Goal: Transaction & Acquisition: Purchase product/service

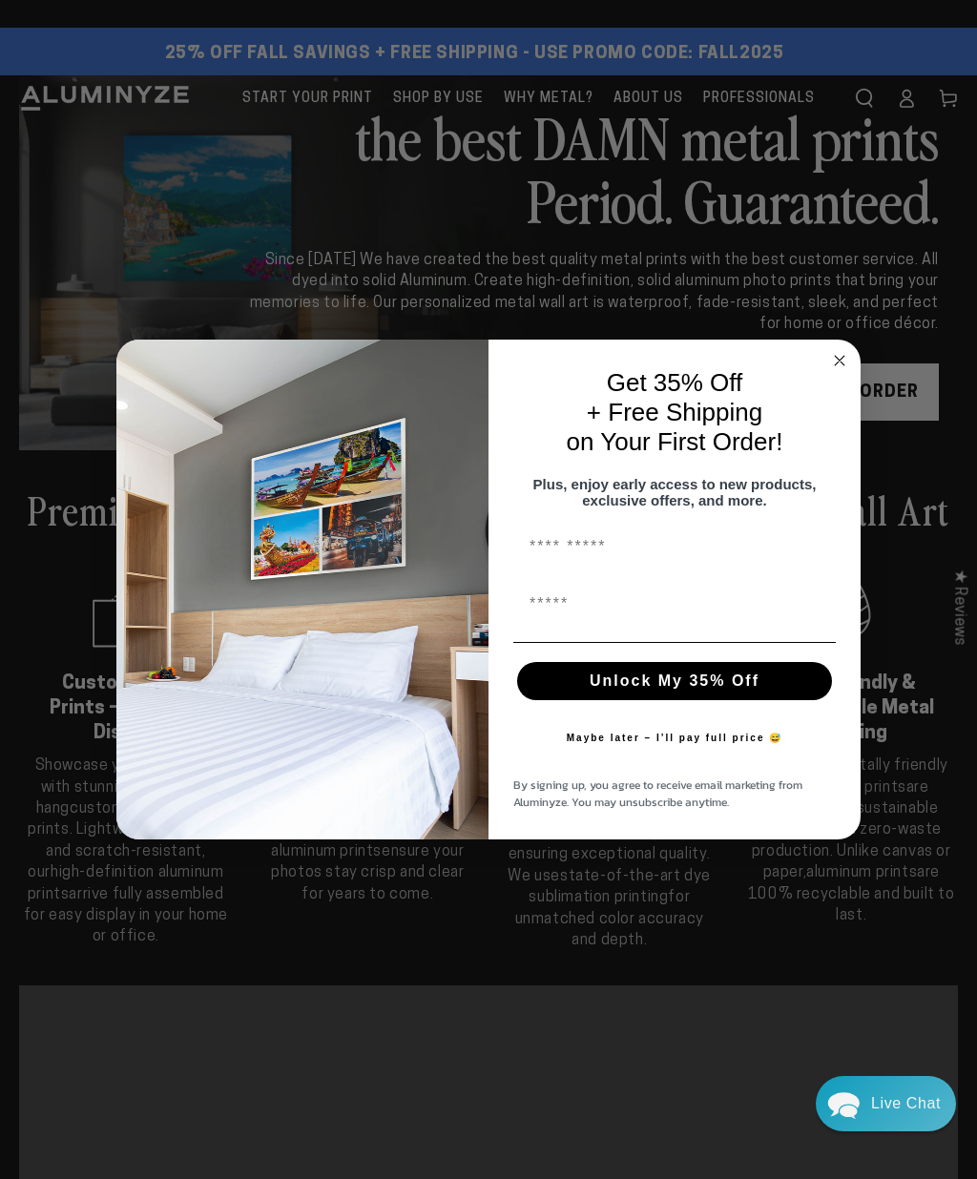
click at [847, 365] on circle "Close dialog" at bounding box center [840, 361] width 22 height 22
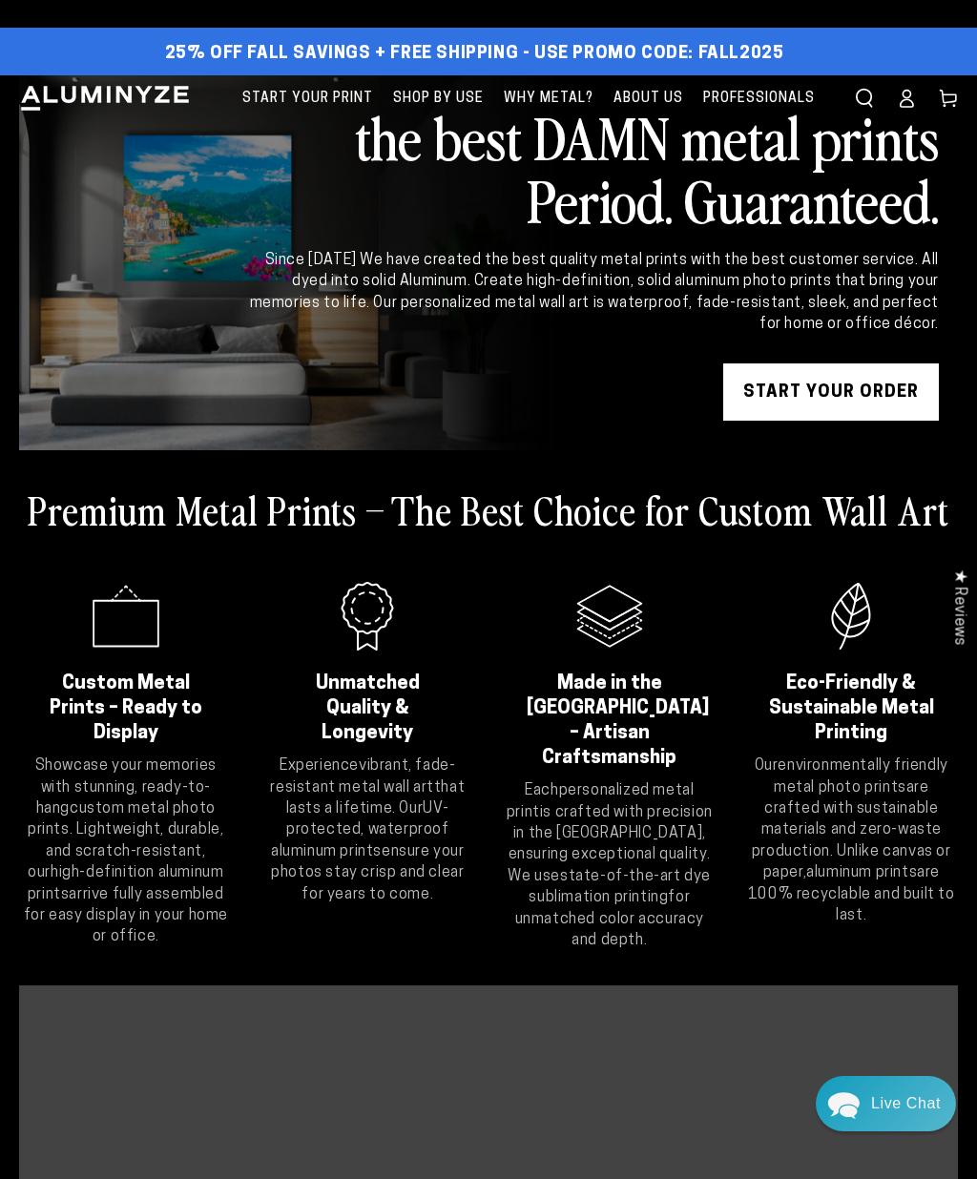
click at [874, 401] on link "START YOUR Order" at bounding box center [831, 392] width 216 height 57
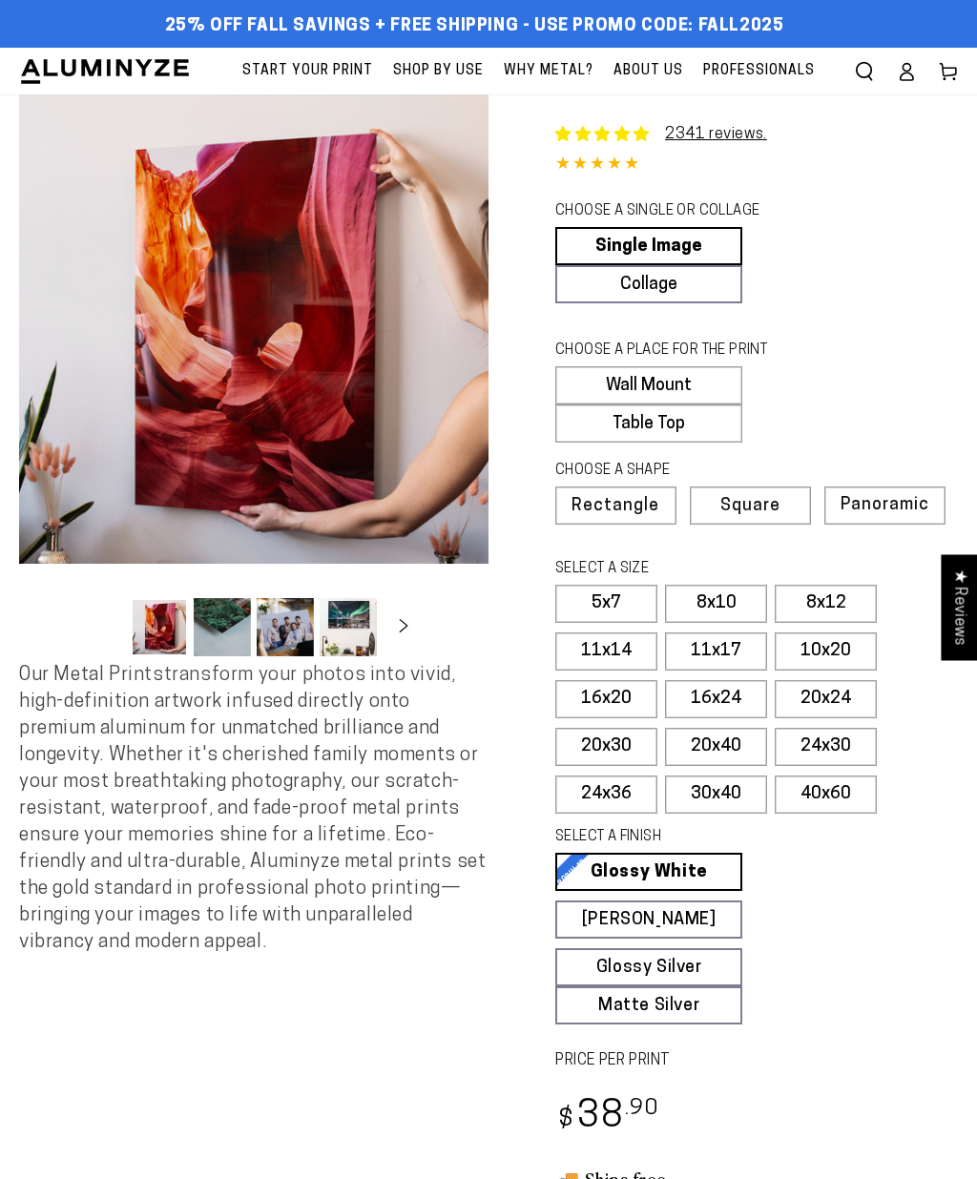
select select "**********"
click at [840, 593] on label "8x12" at bounding box center [826, 604] width 102 height 38
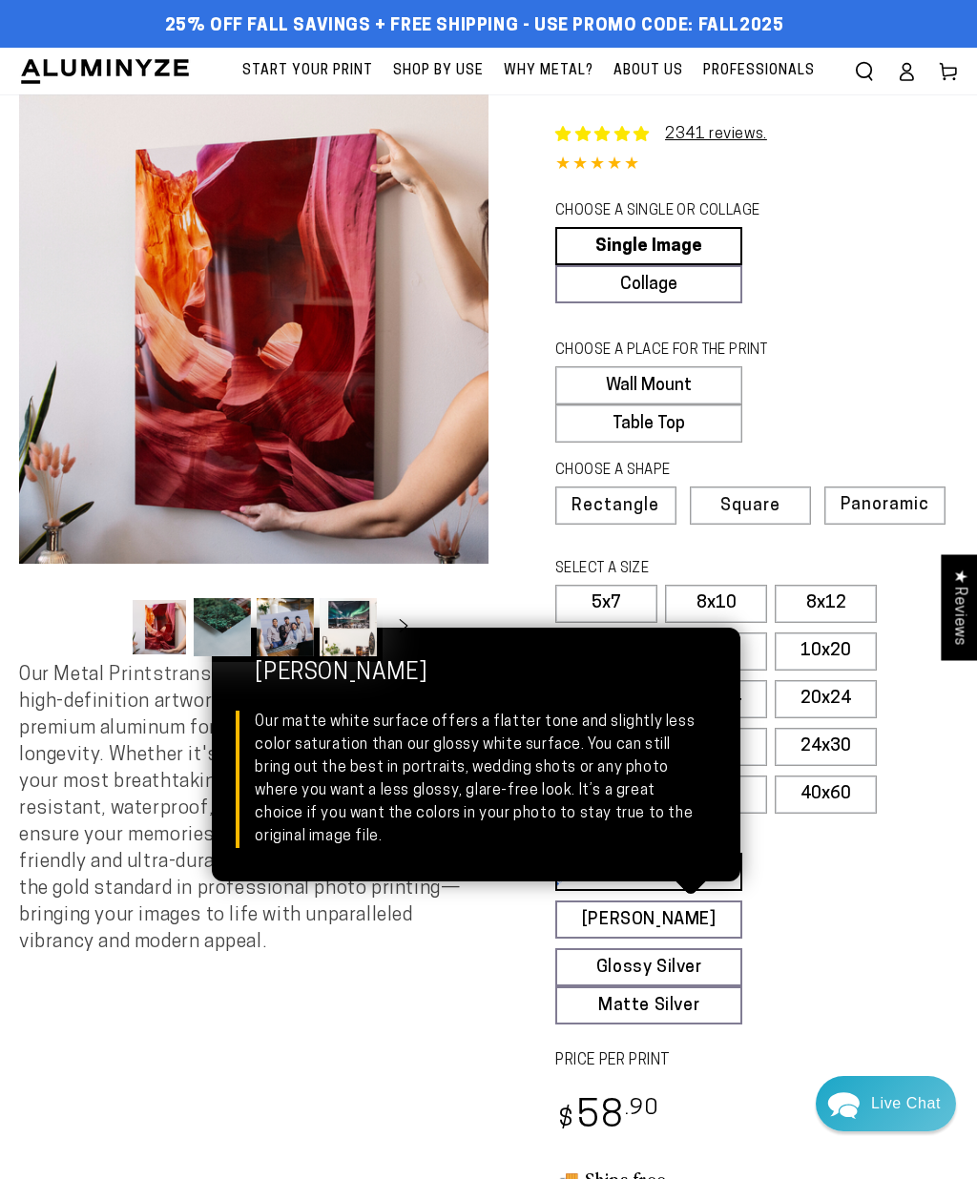
click at [713, 919] on link "Matte White Matte White Our matte white surface offers a flatter tone and sligh…" at bounding box center [648, 920] width 187 height 38
click at [706, 918] on link "Matte White Matte White Our matte white surface offers a flatter tone and sligh…" at bounding box center [648, 920] width 187 height 38
click at [910, 1002] on fieldset "SELECT A FINISH Learn more Glossy White Glossy White Our bright white glossy su…" at bounding box center [750, 925] width 390 height 197
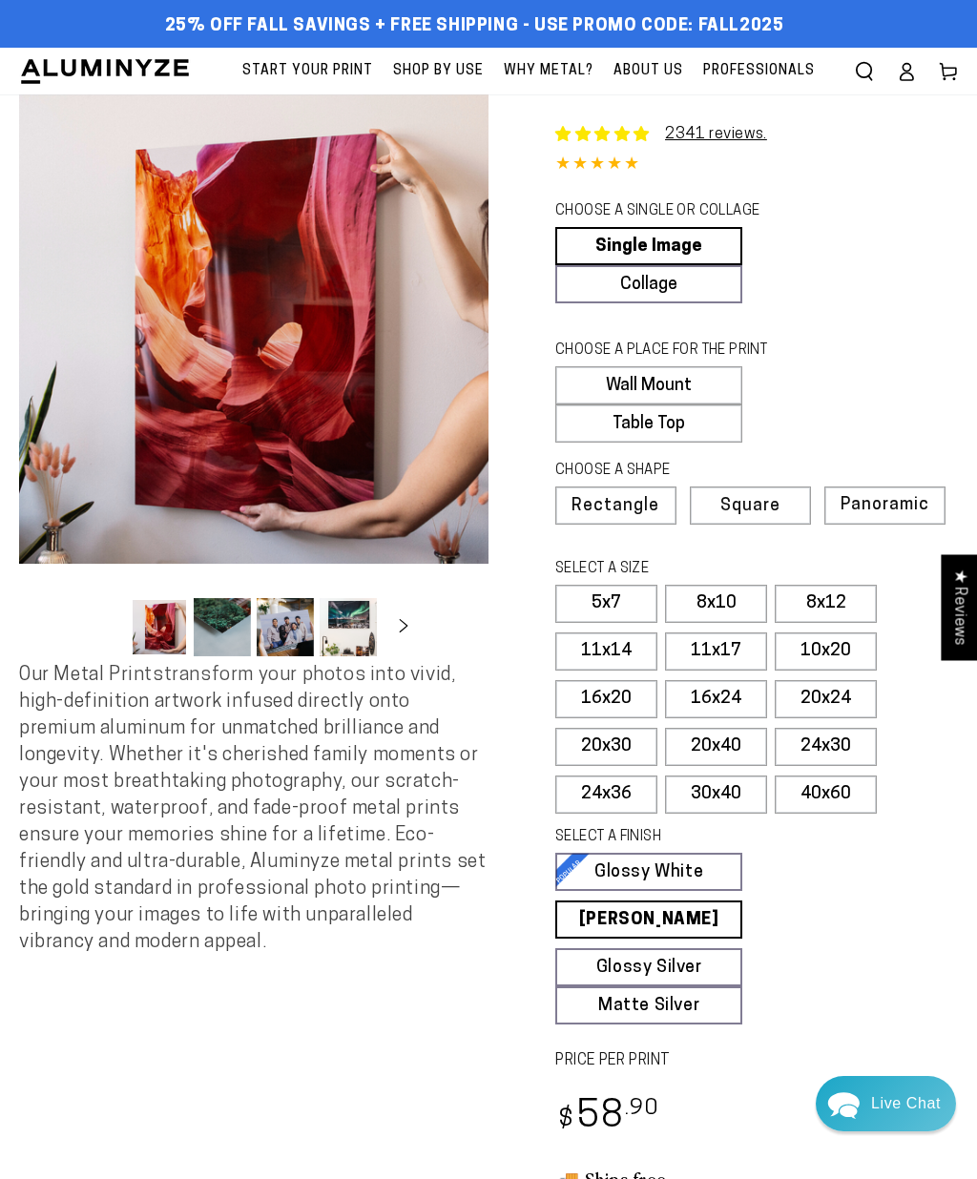
click at [737, 698] on label "16x24" at bounding box center [716, 699] width 102 height 38
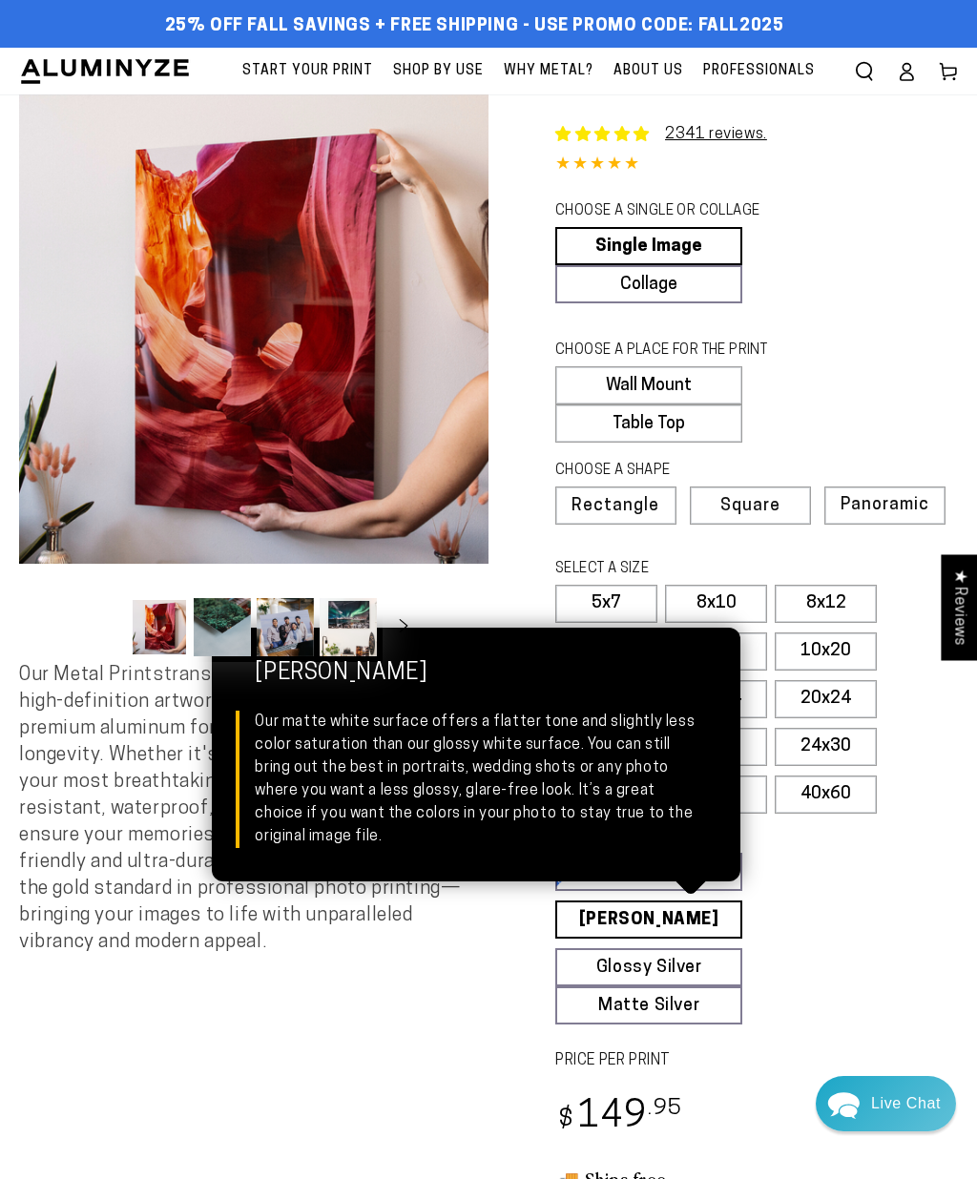
click at [705, 912] on link "Matte White Matte White Our matte white surface offers a flatter tone and sligh…" at bounding box center [648, 920] width 187 height 38
click at [823, 921] on fieldset "SELECT A FINISH Learn more Glossy White Glossy White Our bright white glossy su…" at bounding box center [750, 925] width 390 height 197
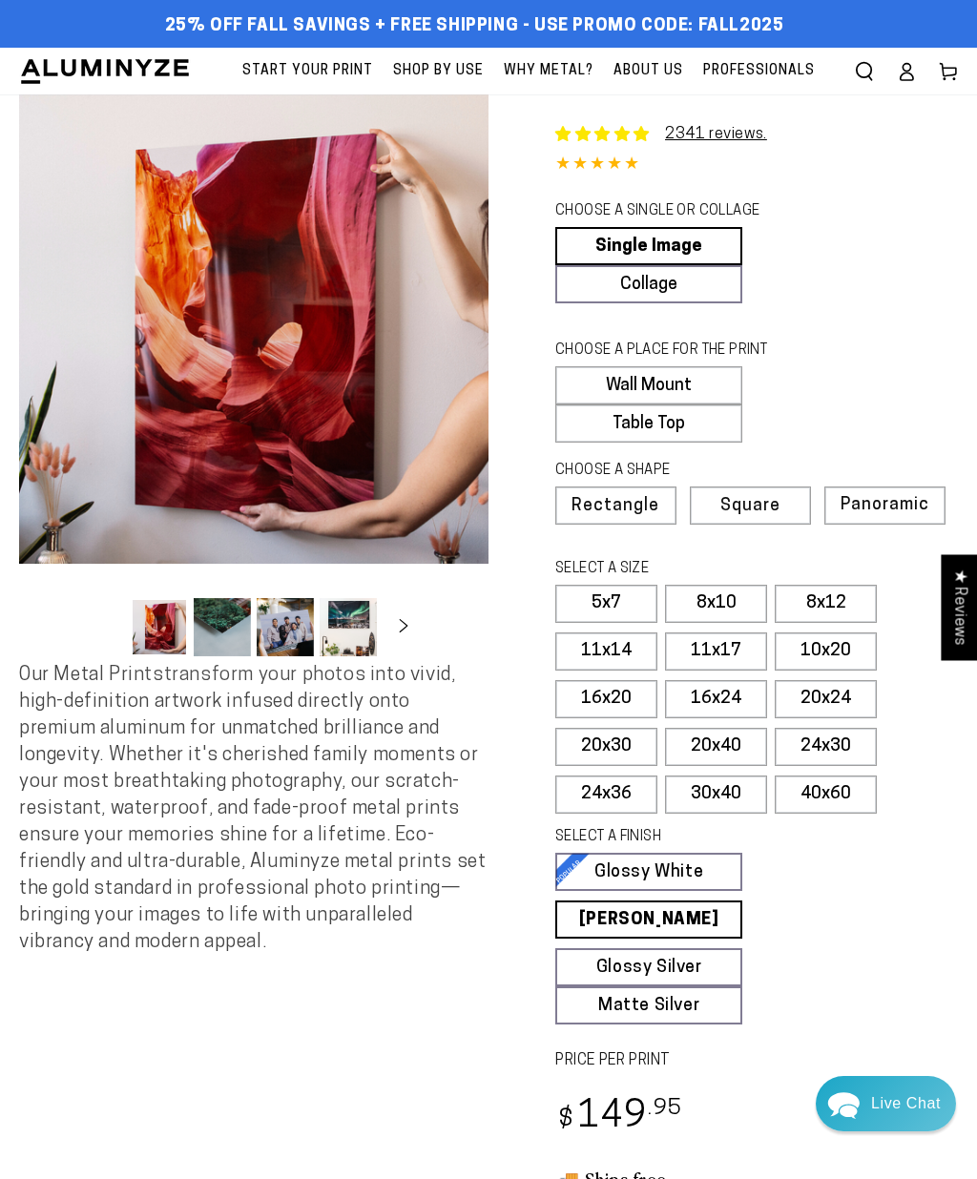
click at [836, 647] on label "10x20" at bounding box center [826, 652] width 102 height 38
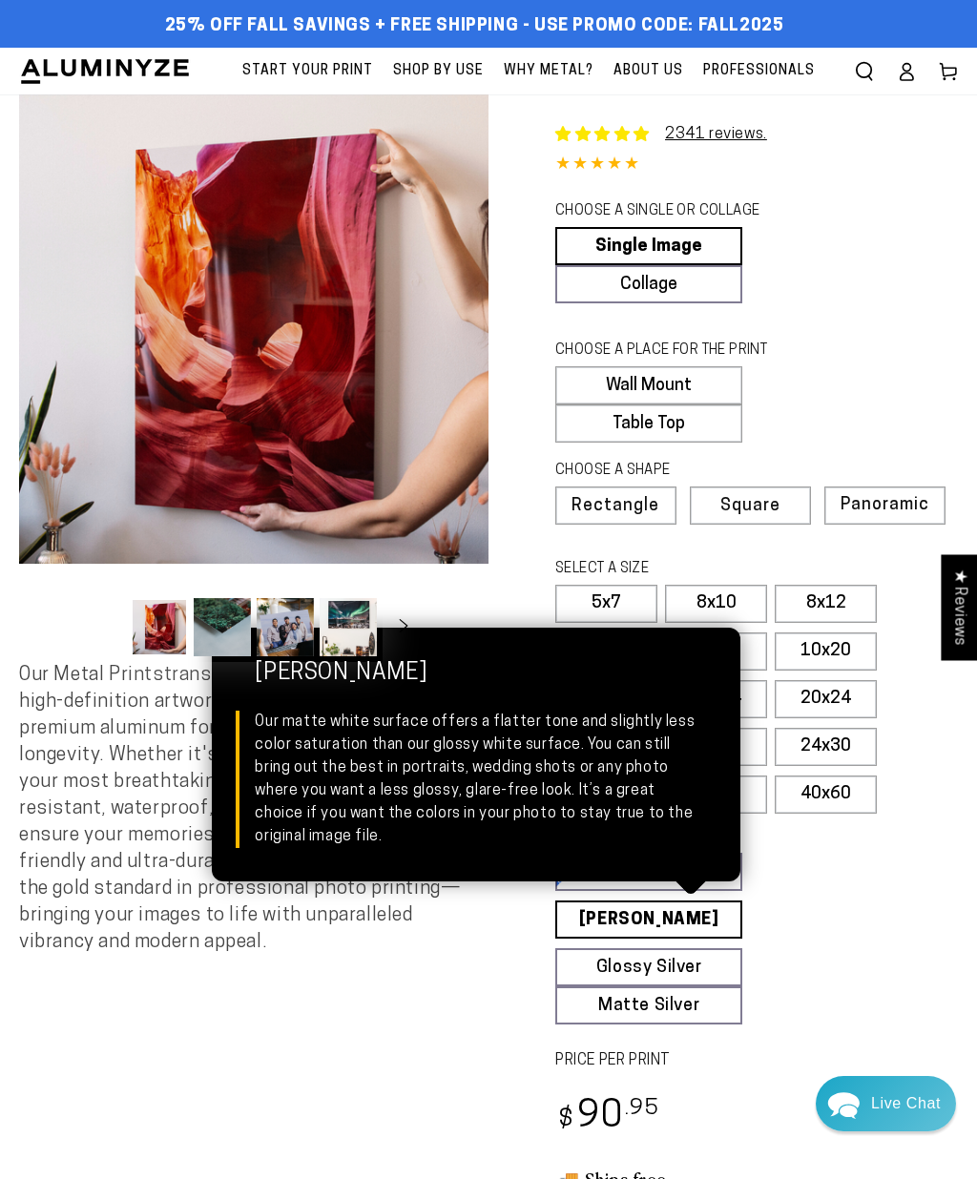
click at [703, 919] on link "Matte White Matte White Our matte white surface offers a flatter tone and sligh…" at bounding box center [648, 920] width 187 height 38
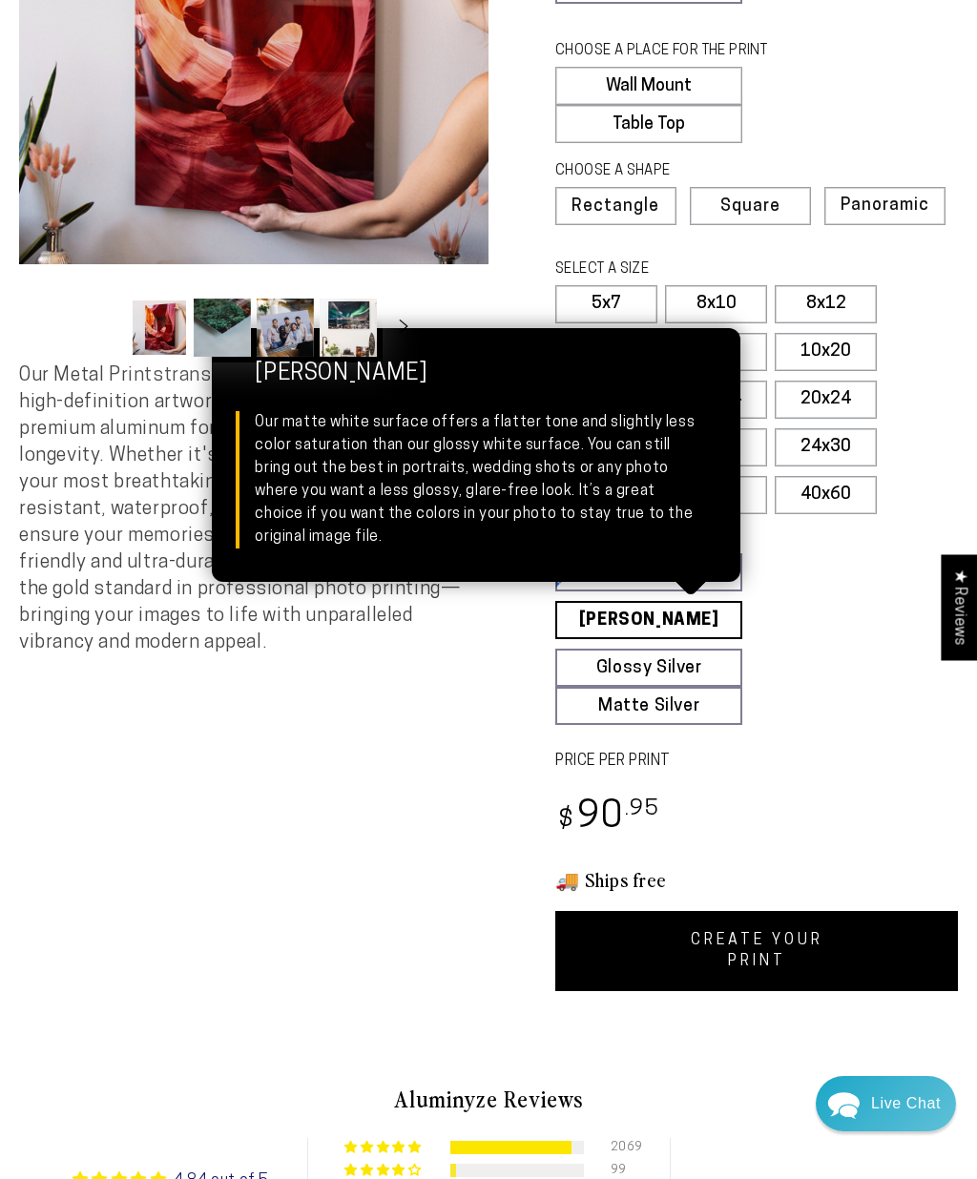
scroll to position [309, 0]
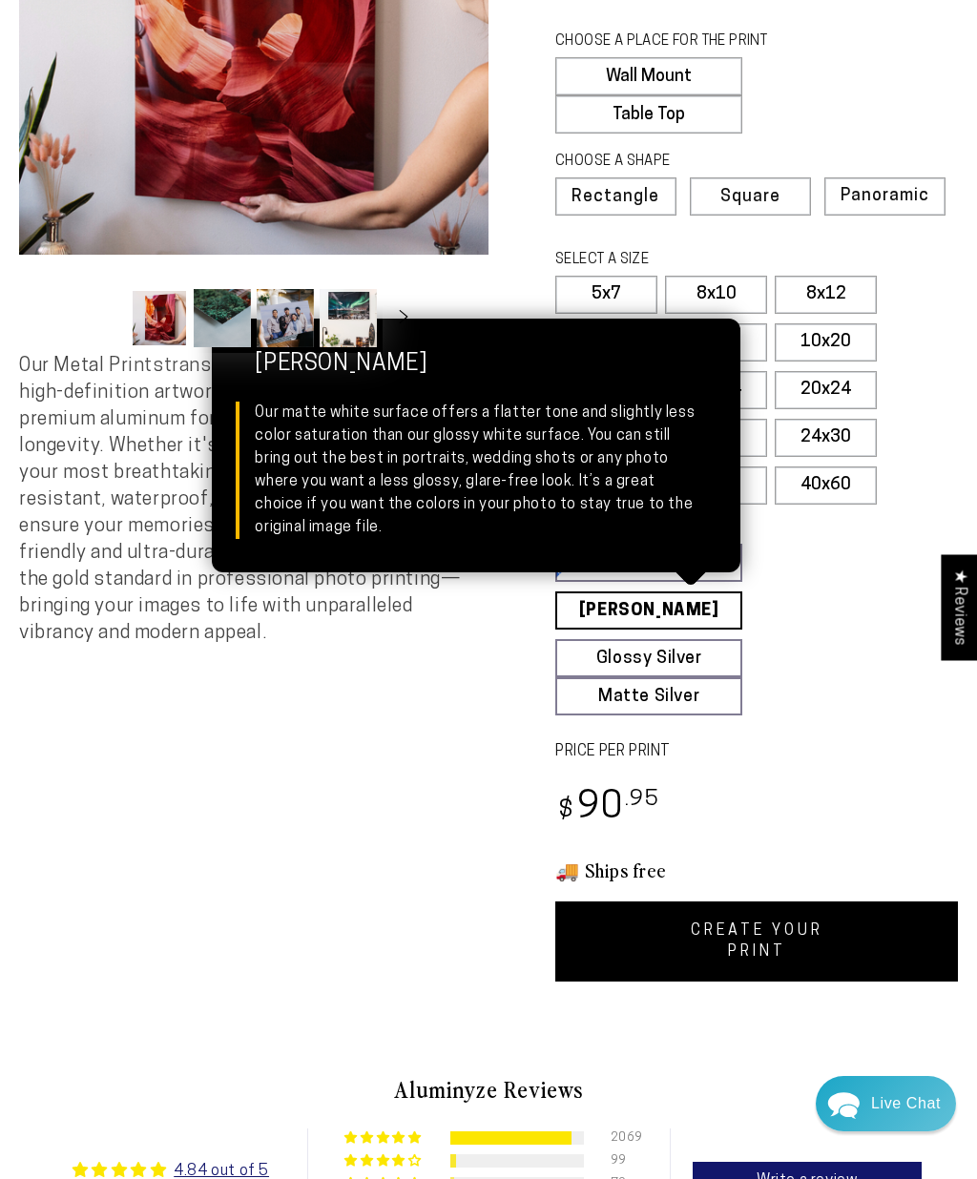
click at [927, 761] on div "2341 reviews. Single Product 4.84 / 5.0 (2274) 2274 total reviews CHOOSE A SING…" at bounding box center [723, 383] width 469 height 1196
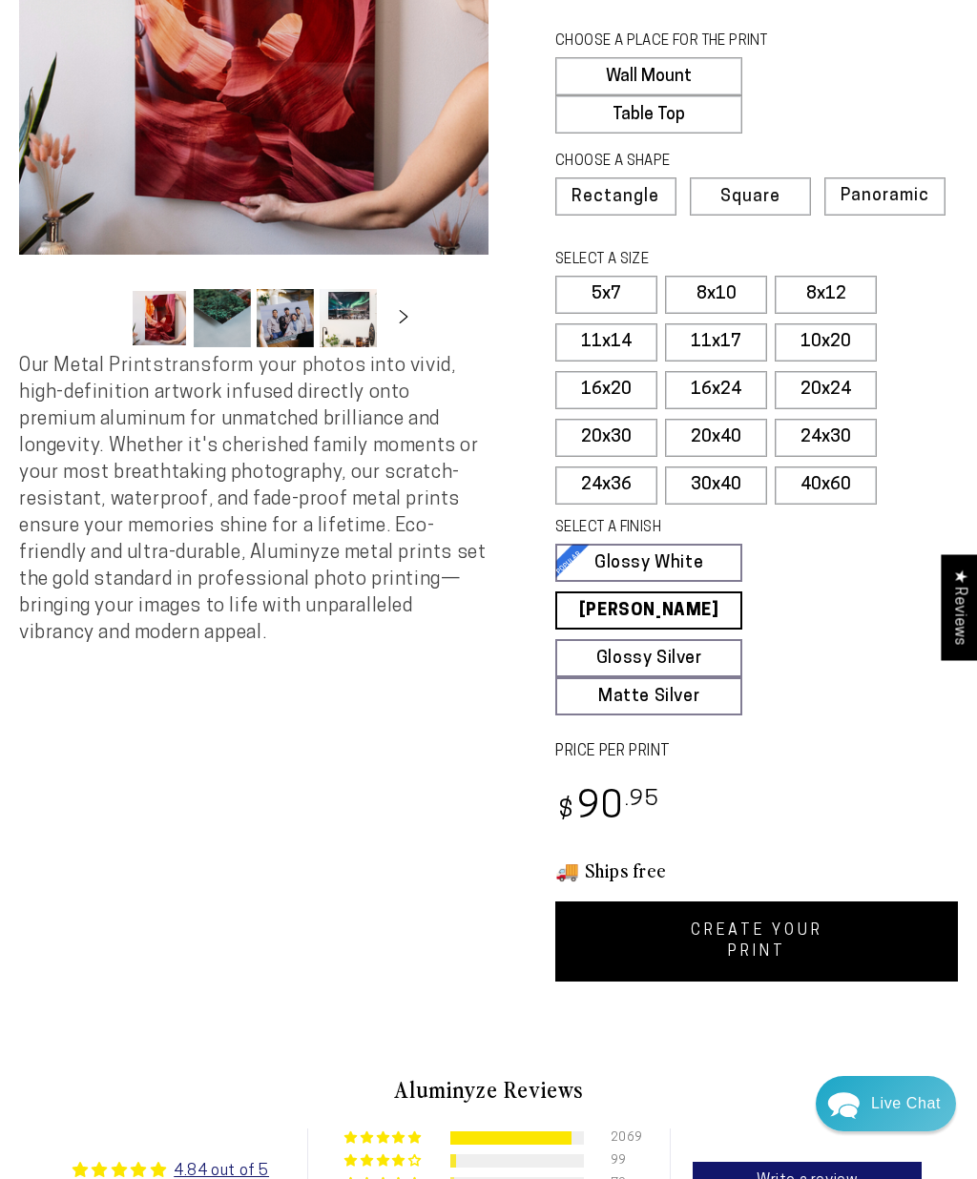
click at [852, 935] on link "CREATE YOUR PRINT" at bounding box center [756, 942] width 403 height 80
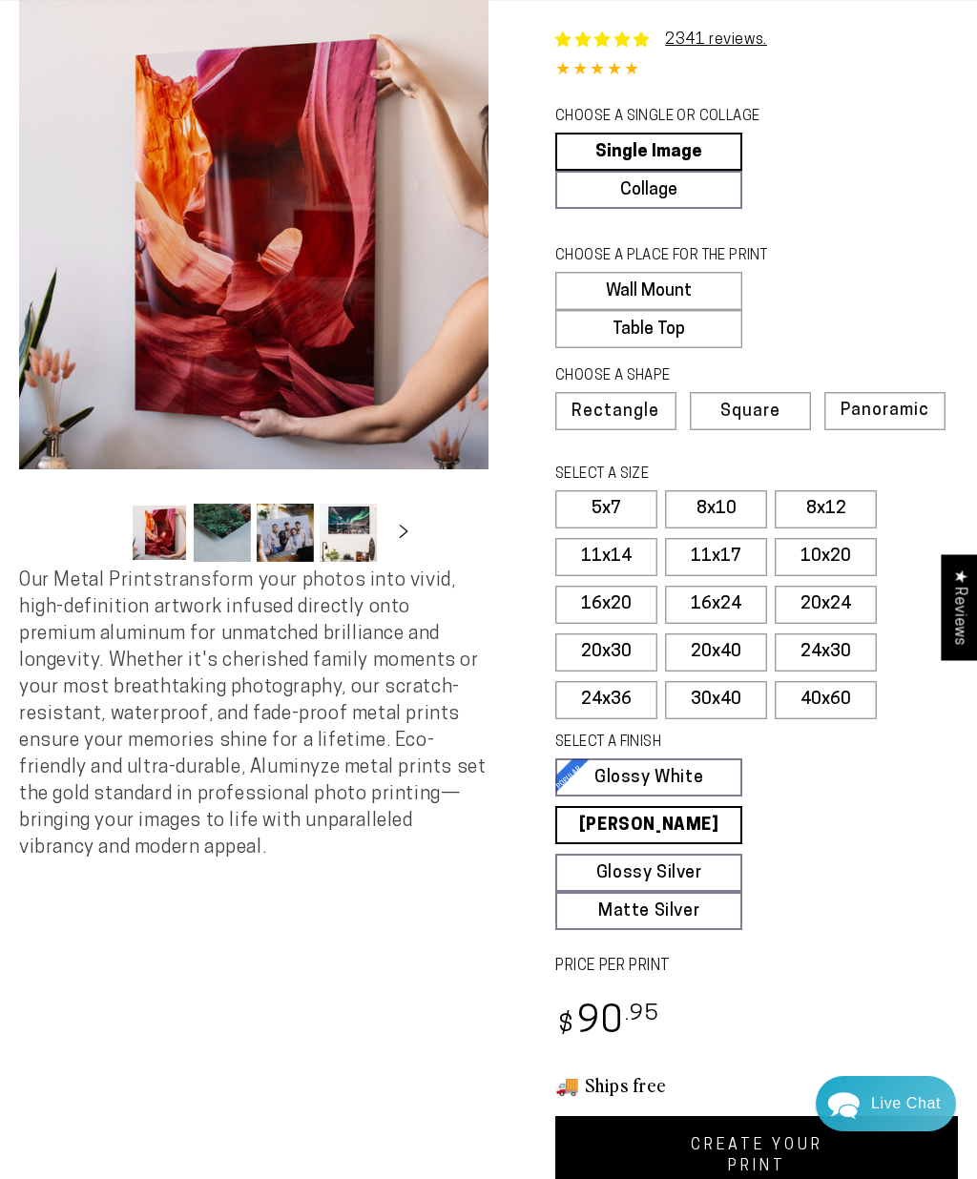
click at [842, 551] on label "10x20" at bounding box center [826, 557] width 102 height 38
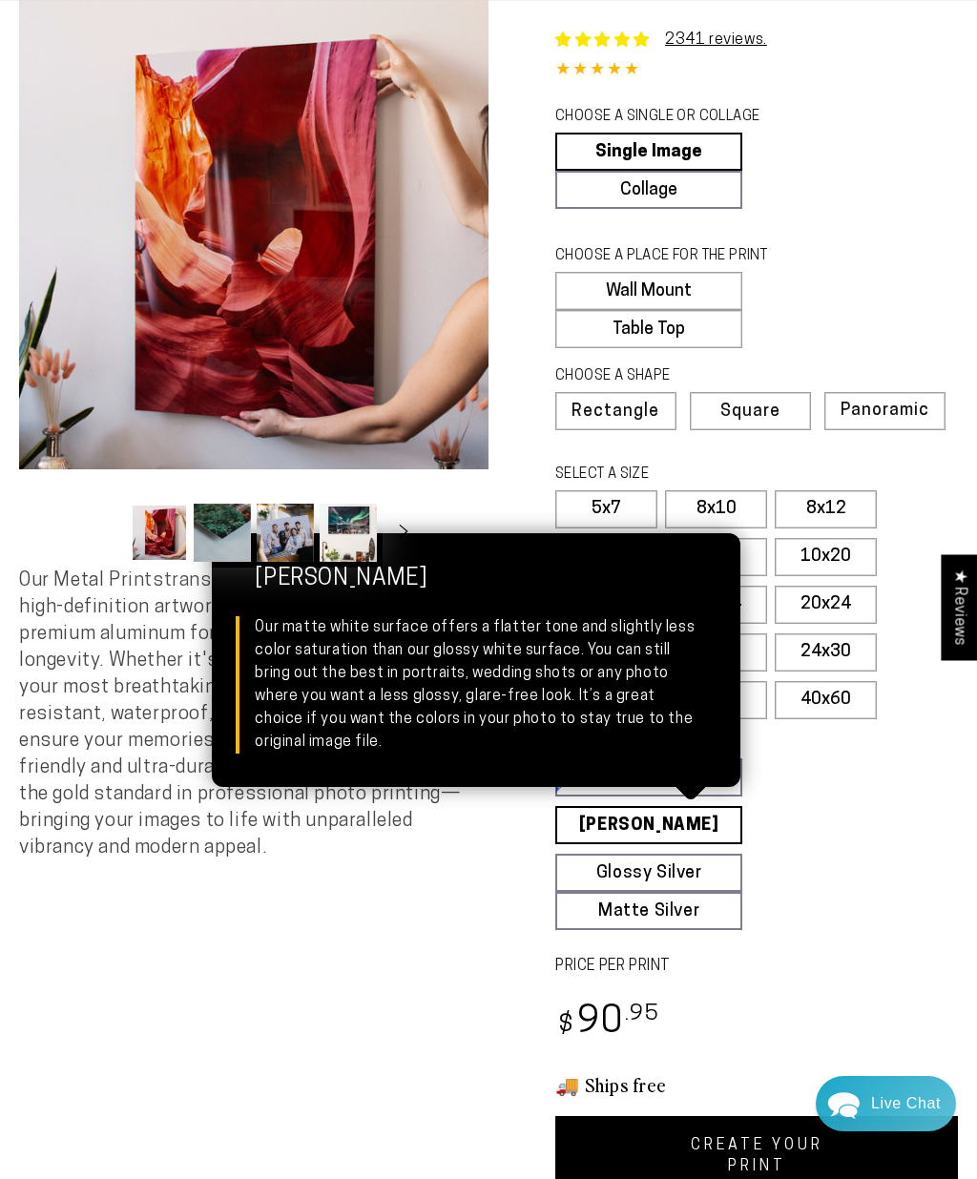
click at [711, 825] on link "Matte White Matte White Our matte white surface offers a flatter tone and sligh…" at bounding box center [648, 825] width 187 height 38
click at [904, 946] on div "2341 reviews. Single Product 4.84 / 5.0 (2274) 2274 total reviews CHOOSE A SING…" at bounding box center [723, 598] width 469 height 1196
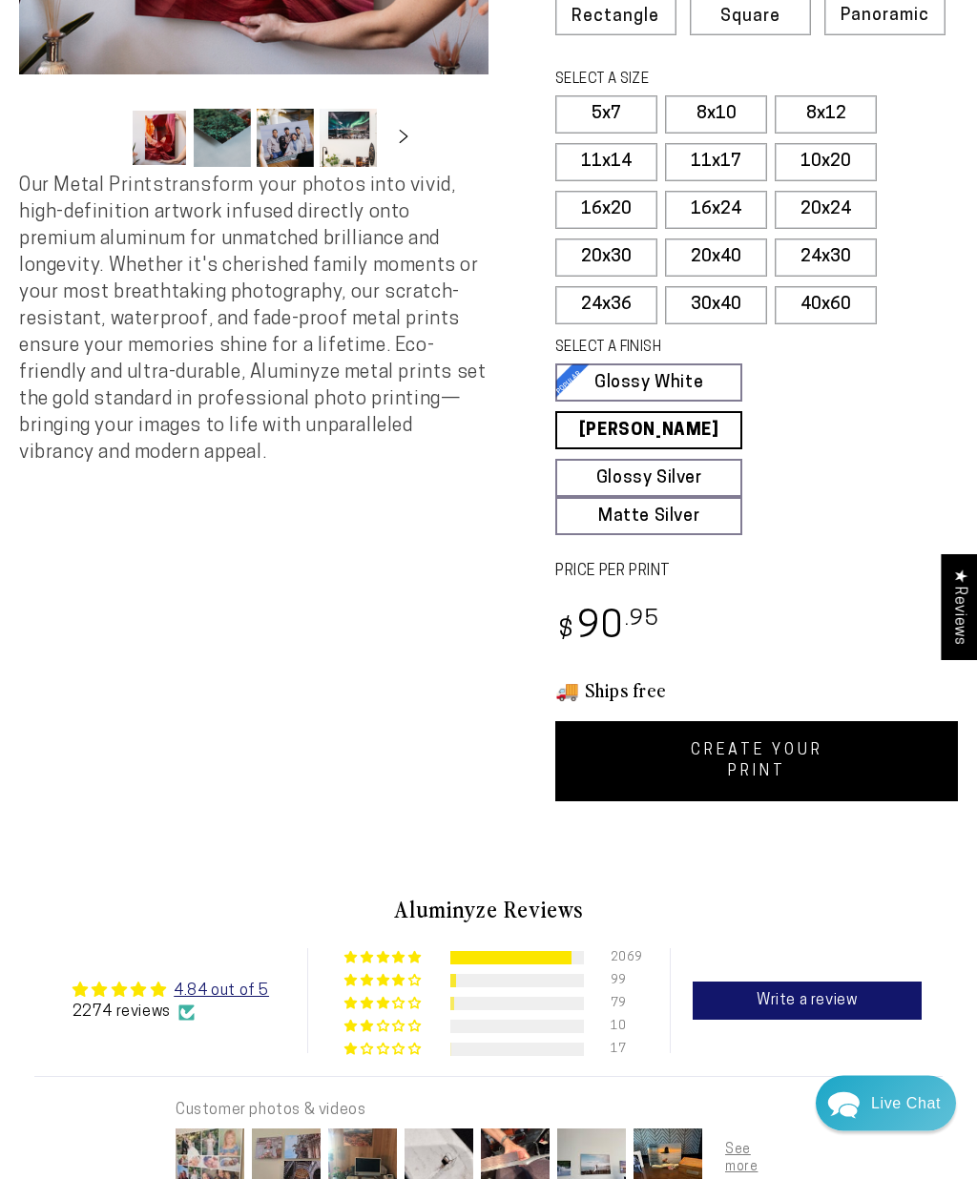
scroll to position [489, 0]
click at [862, 740] on link "CREATE YOUR PRINT" at bounding box center [756, 761] width 403 height 80
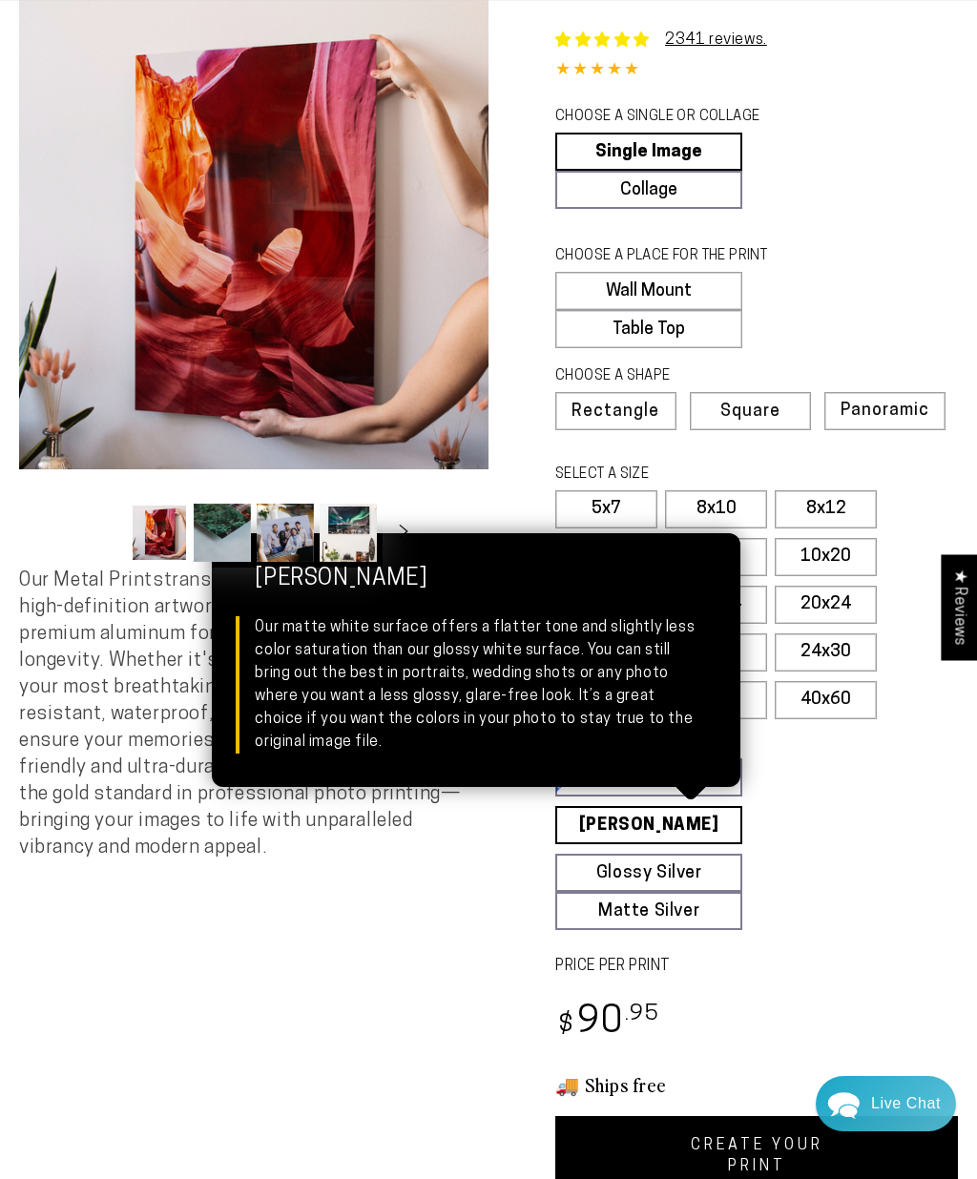
click at [704, 818] on link "Matte White Matte White Our matte white surface offers a flatter tone and sligh…" at bounding box center [648, 825] width 187 height 38
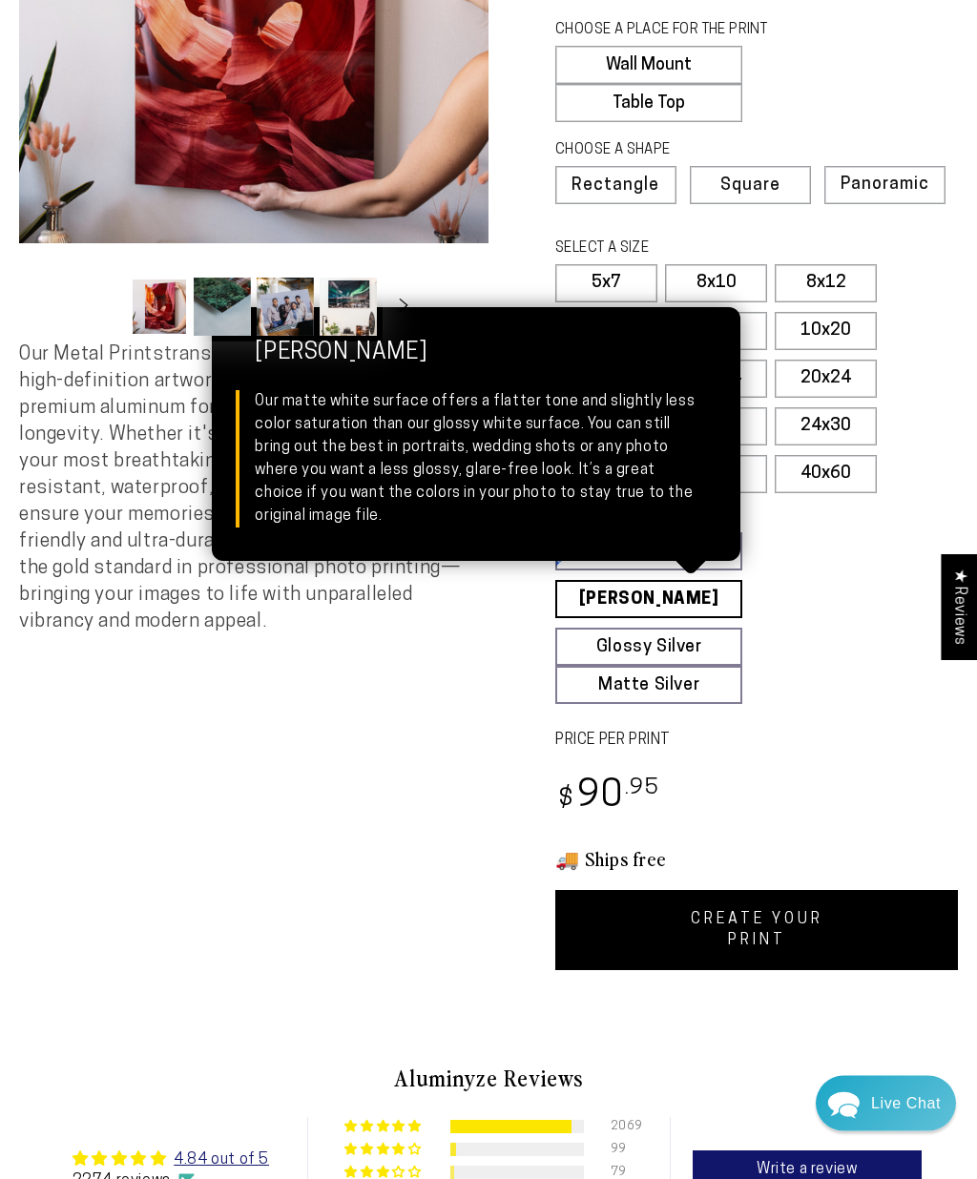
scroll to position [317, 0]
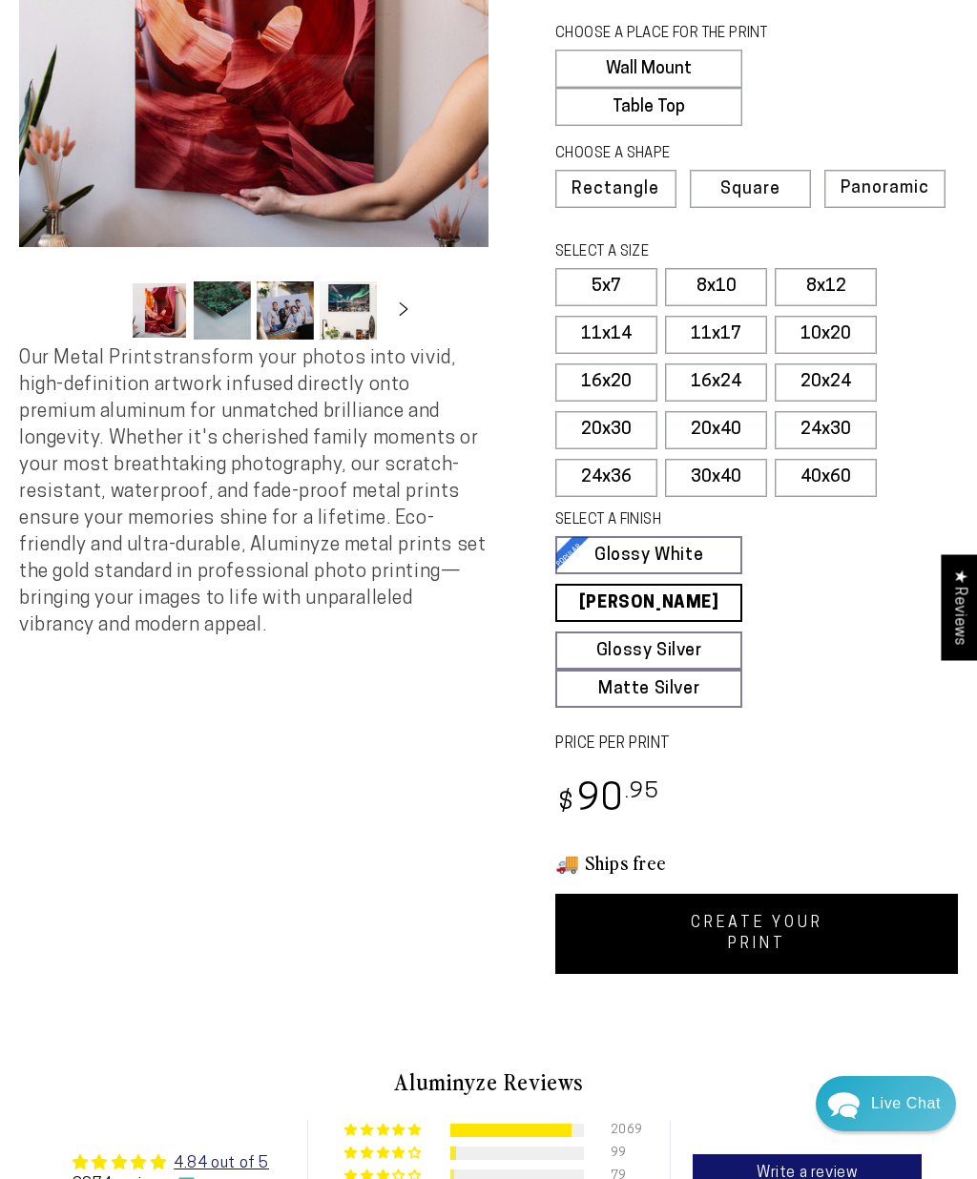
click at [872, 924] on link "CREATE YOUR PRINT" at bounding box center [756, 934] width 403 height 80
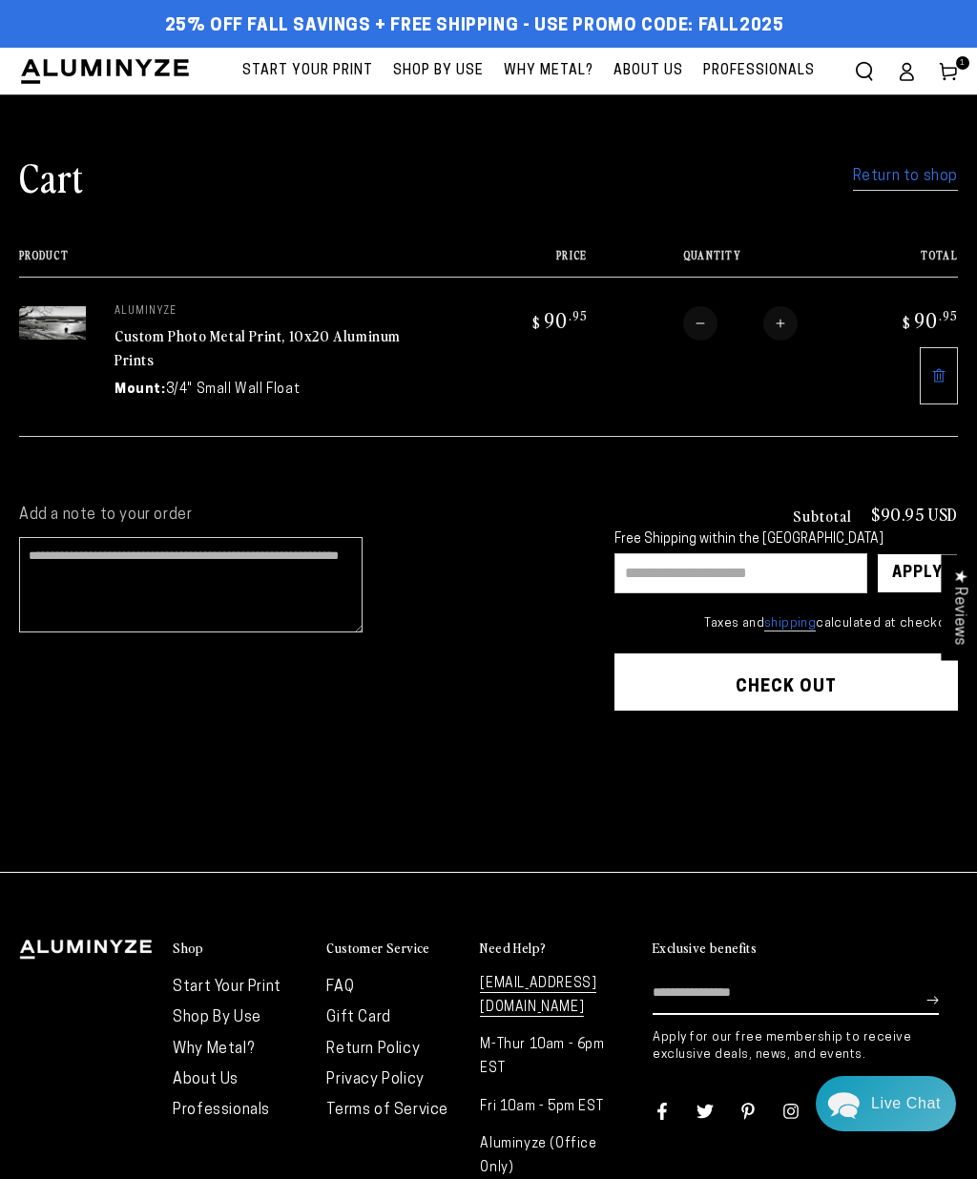
click at [618, 741] on shop-pay-wallet-button at bounding box center [616, 733] width 4 height 15
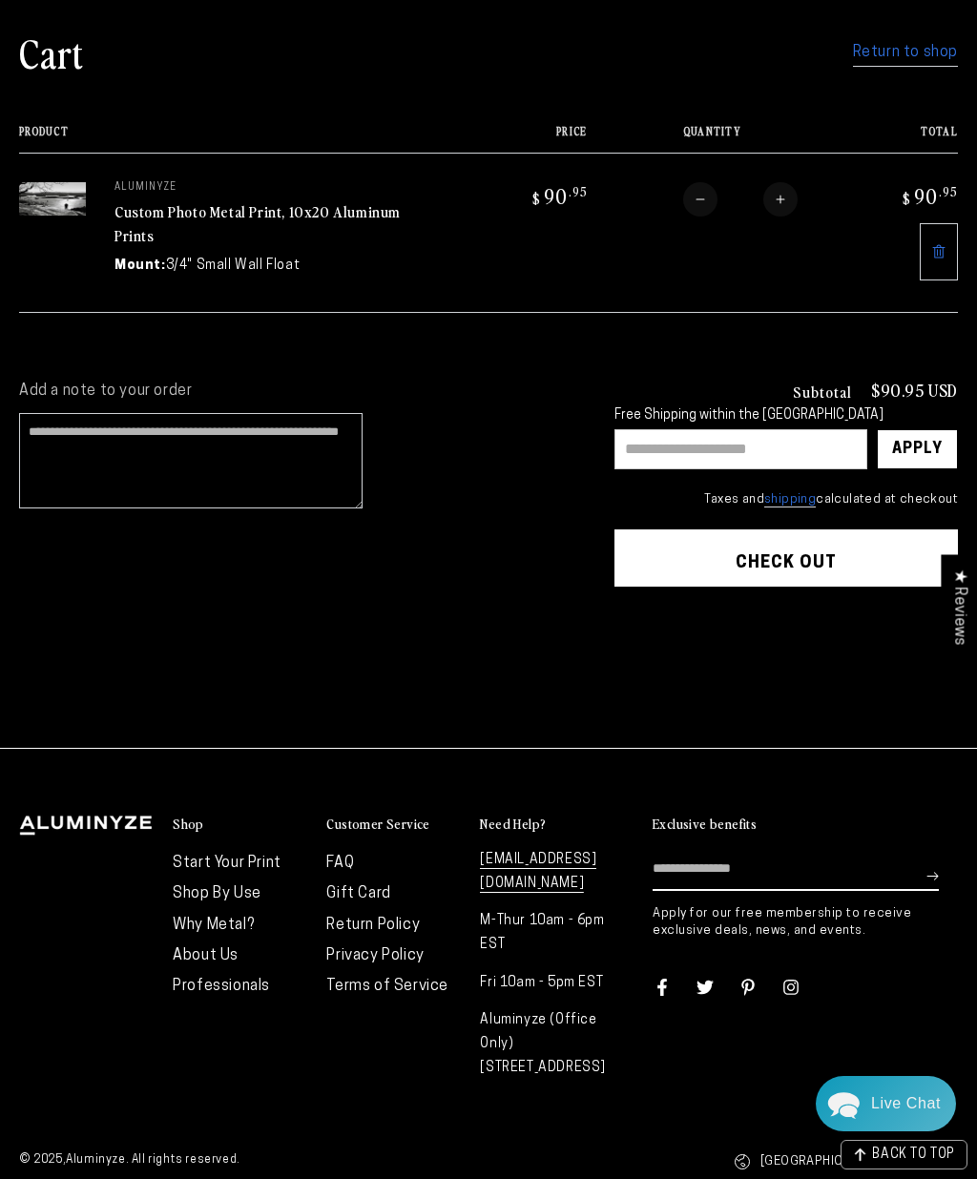
click at [869, 555] on button "Check out" at bounding box center [785, 558] width 343 height 57
click at [866, 566] on button "Check out" at bounding box center [785, 558] width 343 height 57
